Goal: Information Seeking & Learning: Learn about a topic

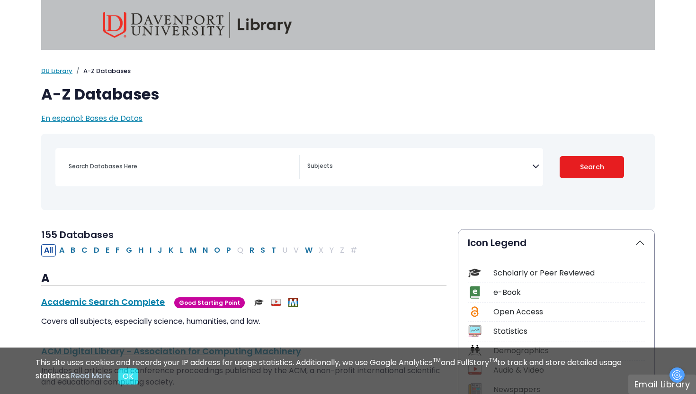
select select "Database Subject Filter"
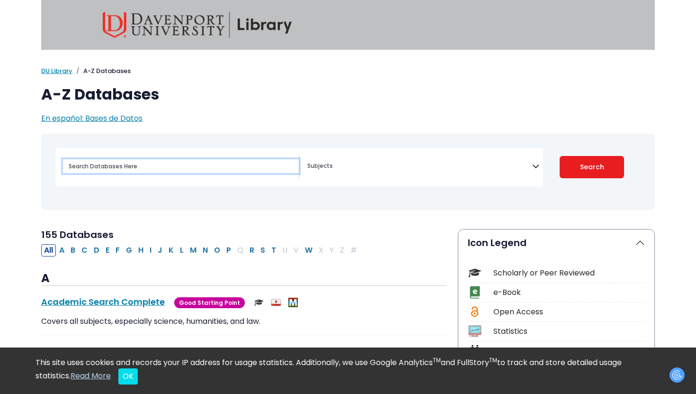
click at [169, 162] on input "Search database by title or keyword" at bounding box center [181, 166] width 236 height 14
type input "health issues associated with technology"
click at [560, 156] on button "Search" at bounding box center [592, 167] width 65 height 22
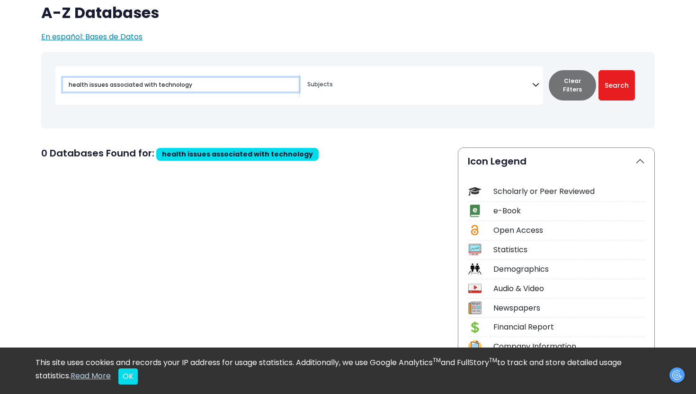
scroll to position [82, 0]
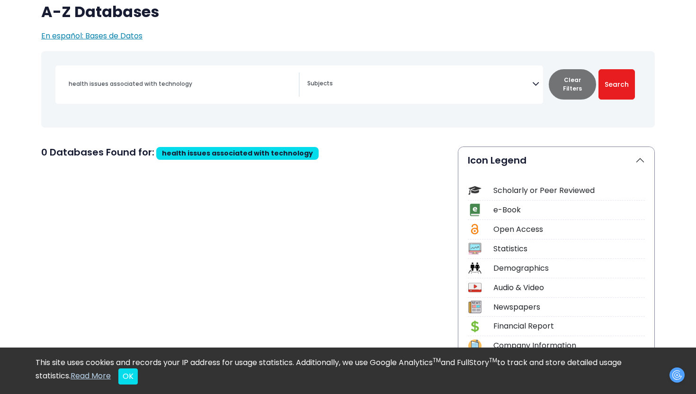
click at [344, 81] on textarea "Search" at bounding box center [419, 85] width 225 height 8
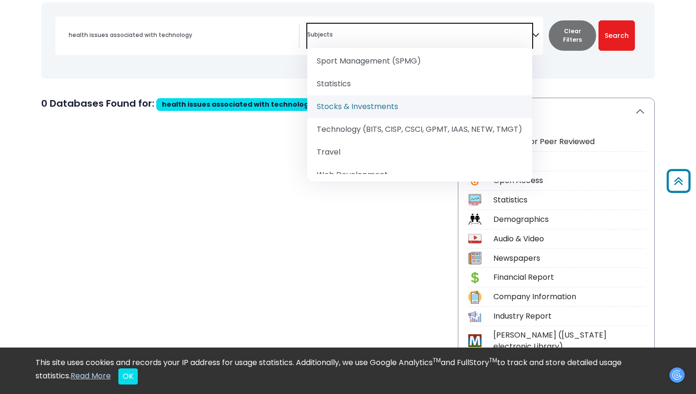
scroll to position [1257, 0]
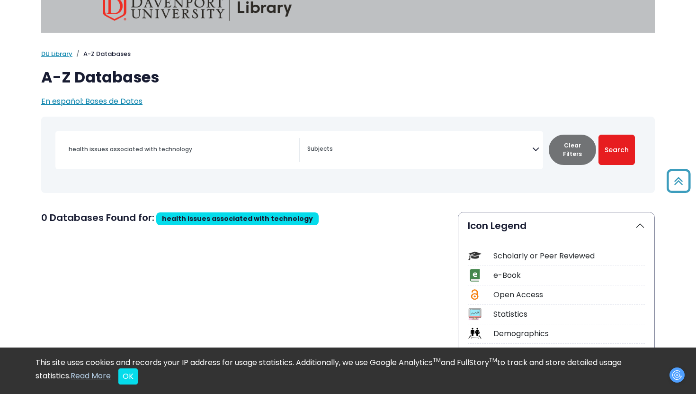
scroll to position [0, 0]
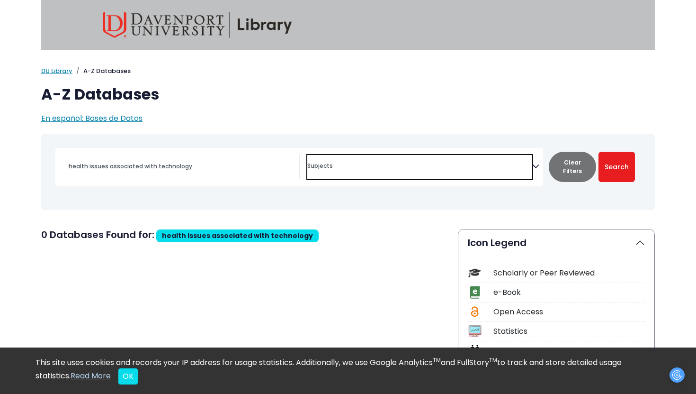
click at [365, 165] on textarea "Search" at bounding box center [419, 167] width 225 height 8
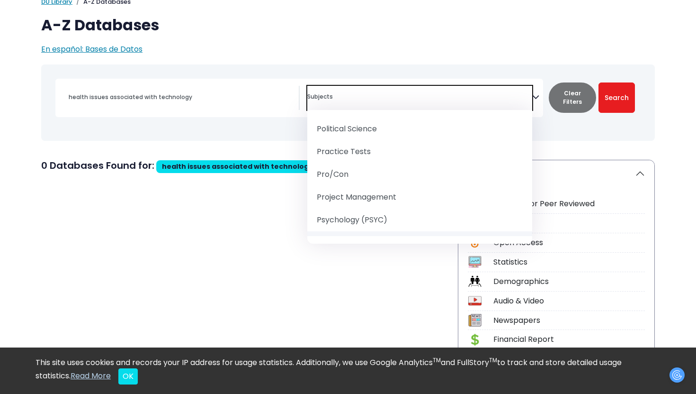
scroll to position [1011, 0]
select select "219081"
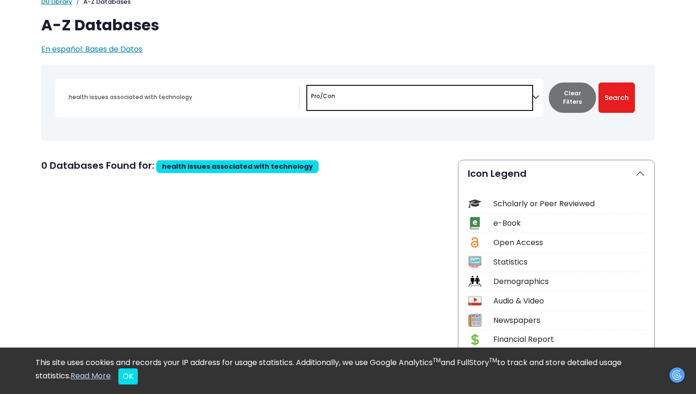
scroll to position [545, 0]
click at [618, 97] on button "Search" at bounding box center [617, 97] width 36 height 30
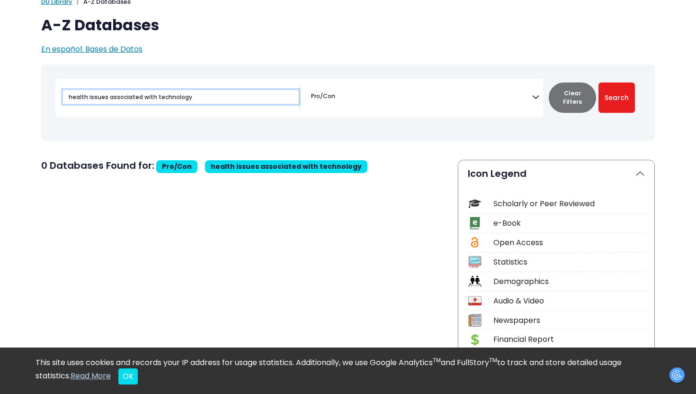
click at [152, 96] on input "health issues associated with technology" at bounding box center [181, 97] width 236 height 14
click at [599, 82] on button "Search" at bounding box center [617, 97] width 36 height 30
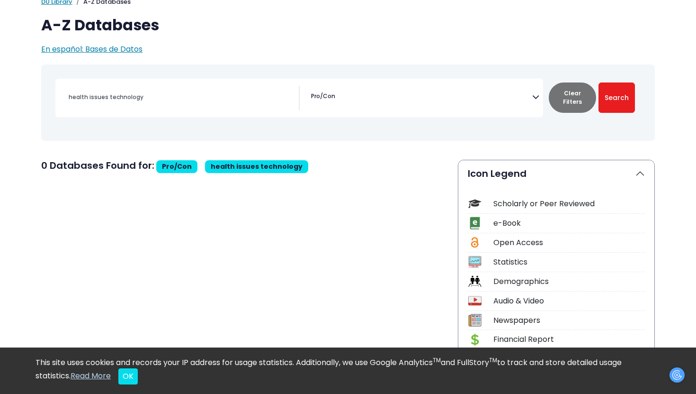
click at [355, 92] on span "× Pro/Con" at bounding box center [419, 98] width 225 height 24
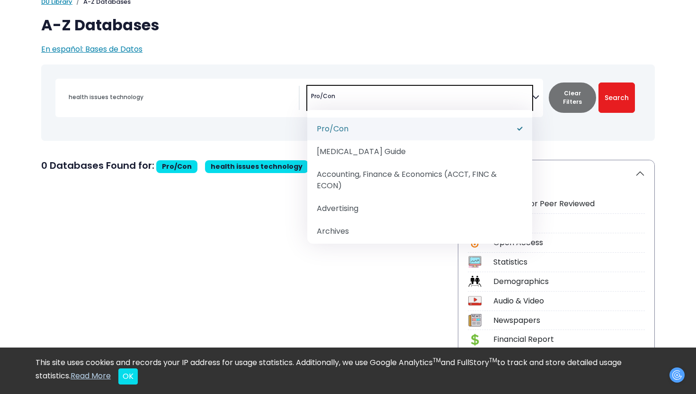
click at [477, 71] on div "health issues technology" at bounding box center [348, 102] width 603 height 69
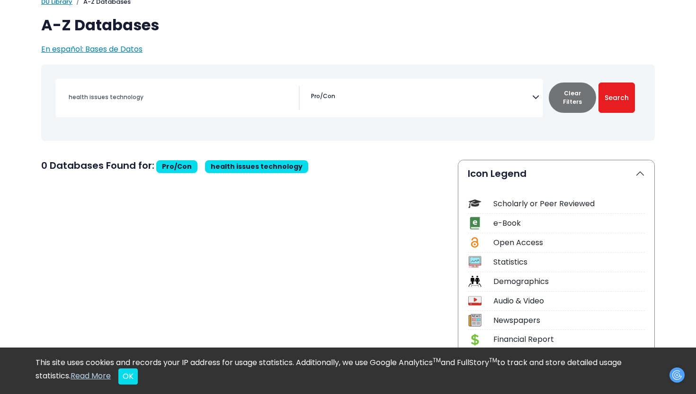
click at [538, 202] on div "Scholarly or Peer Reviewed" at bounding box center [570, 203] width 152 height 11
click at [516, 205] on div "Scholarly or Peer Reviewed" at bounding box center [570, 203] width 152 height 11
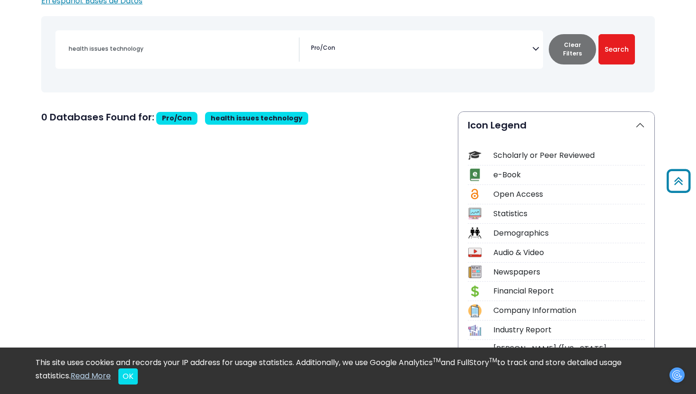
scroll to position [73, 0]
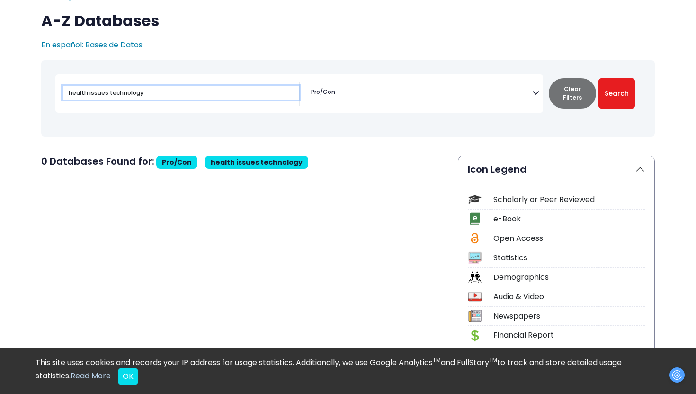
click at [106, 95] on input "health issues technology" at bounding box center [181, 93] width 236 height 14
type input "technology"
click at [599, 78] on button "Search" at bounding box center [617, 93] width 36 height 30
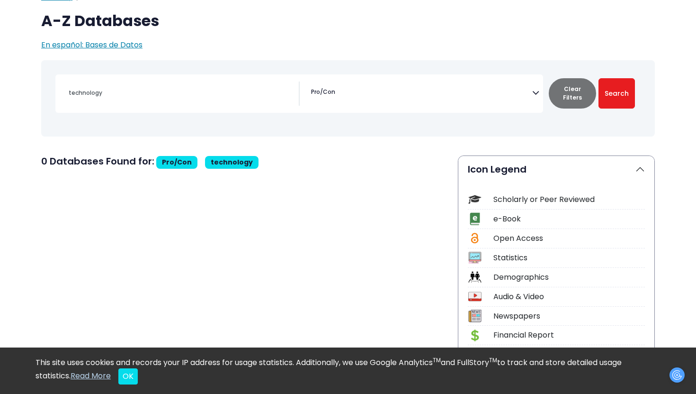
click at [346, 92] on span "× Pro/Con" at bounding box center [419, 93] width 225 height 24
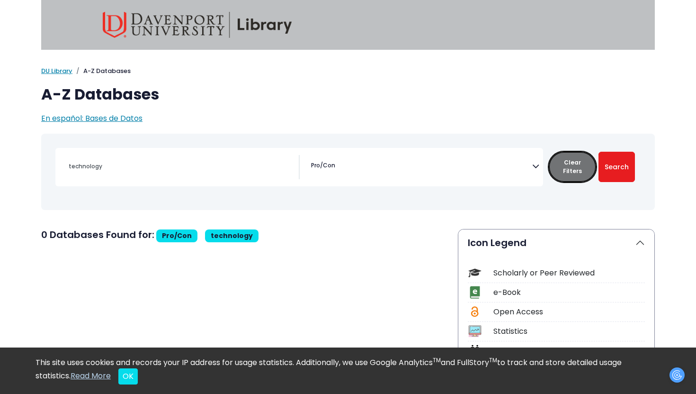
click at [574, 167] on button "Clear Filters" at bounding box center [572, 167] width 47 height 30
select select "Database Subject Filter"
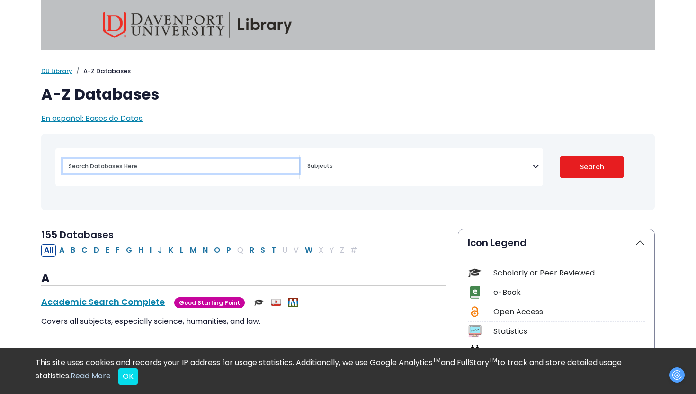
click at [190, 170] on input "Search database by title or keyword" at bounding box center [181, 166] width 236 height 14
type input "technology"
click at [560, 156] on button "Search" at bounding box center [592, 167] width 65 height 22
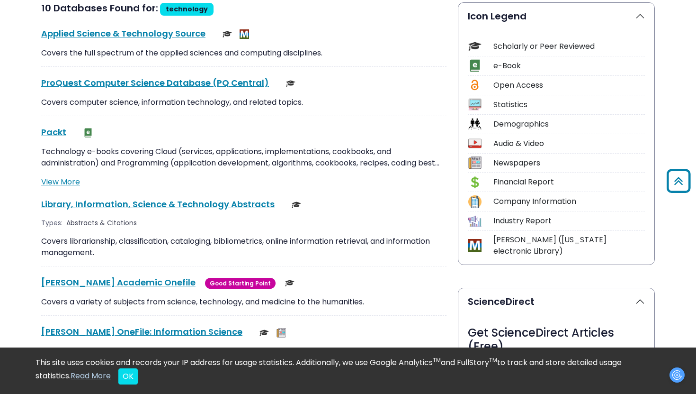
scroll to position [200, 0]
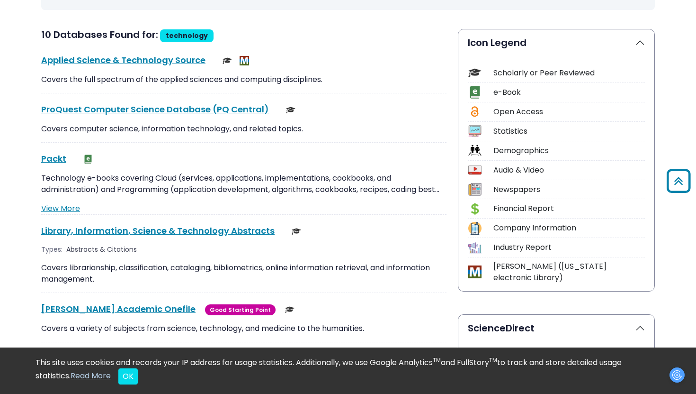
click at [508, 74] on div "Scholarly or Peer Reviewed" at bounding box center [570, 72] width 152 height 11
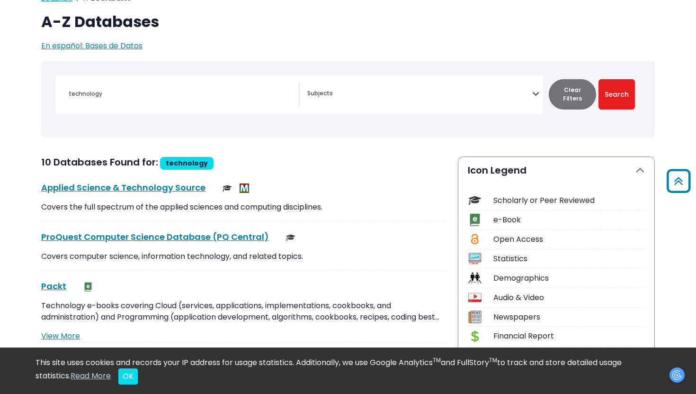
scroll to position [0, 0]
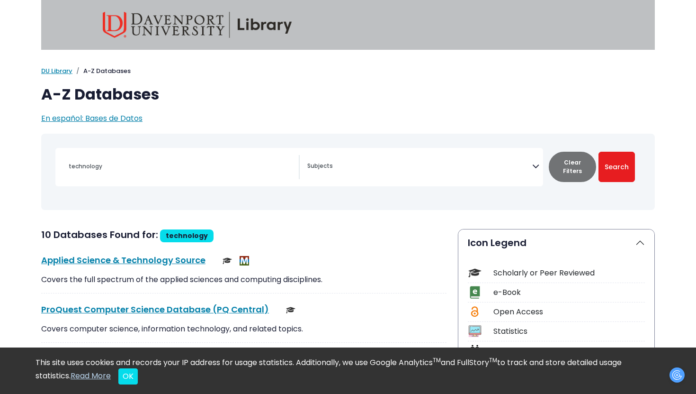
click at [357, 171] on span "Search filters" at bounding box center [419, 167] width 225 height 24
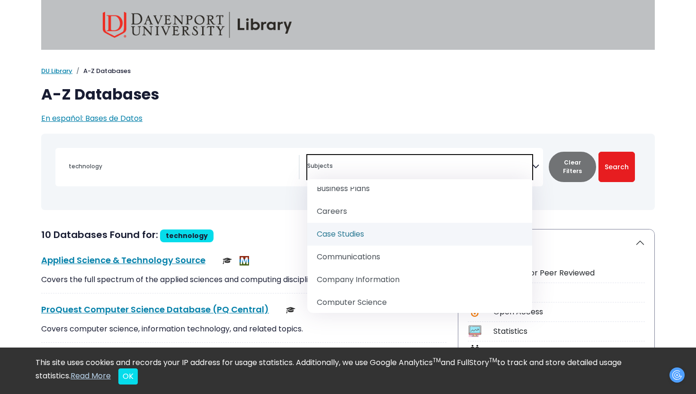
scroll to position [153, 0]
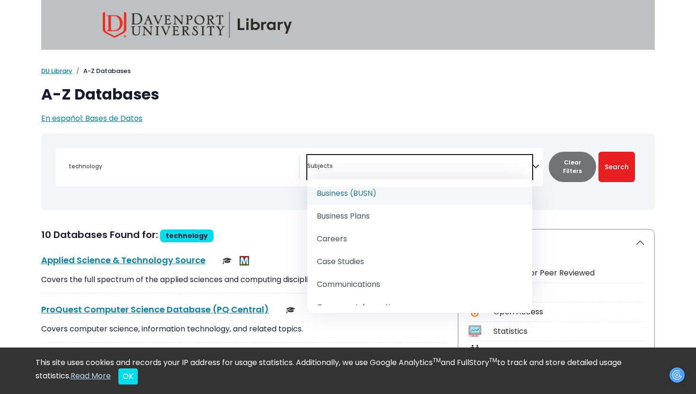
select select "219040"
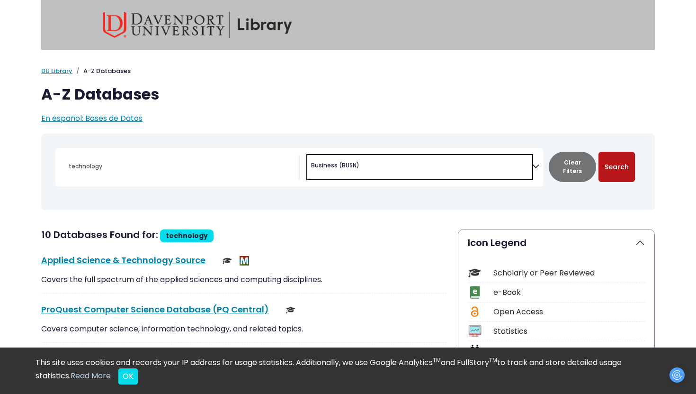
click at [617, 171] on button "Search" at bounding box center [617, 167] width 36 height 30
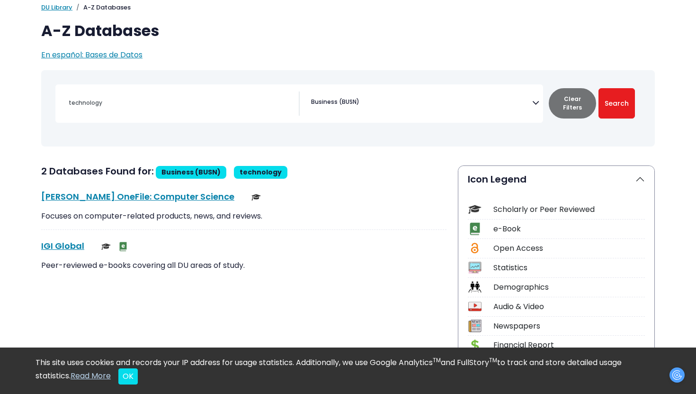
scroll to position [65, 0]
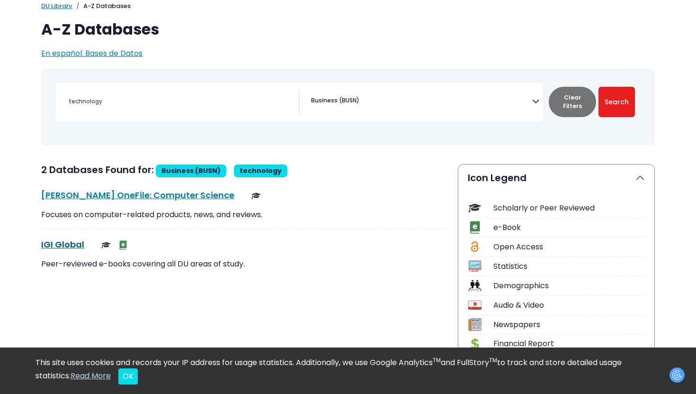
click at [63, 248] on link "IGI Global This link opens in a new window" at bounding box center [62, 244] width 43 height 12
